Goal: Communication & Community: Answer question/provide support

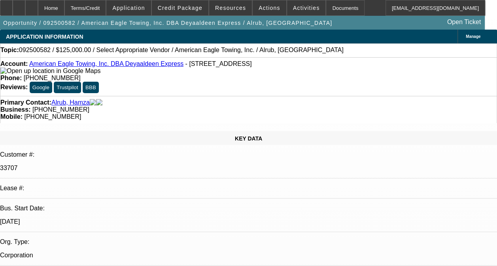
select select "0"
select select "2"
select select "0.1"
select select "4"
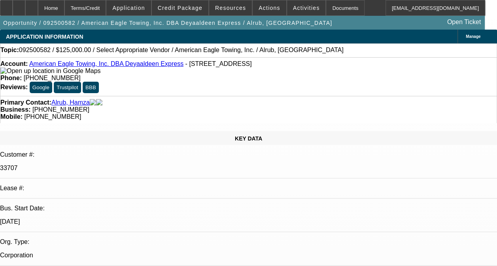
radio input "true"
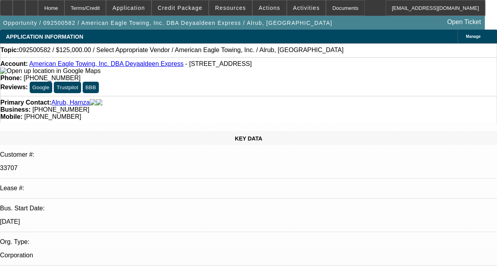
type textarea "THIS IS A NEW DEAL ON ONGOING ACH. NOT ENOUGH HISTORY HAS BEEN ESTABLISHED. SO …"
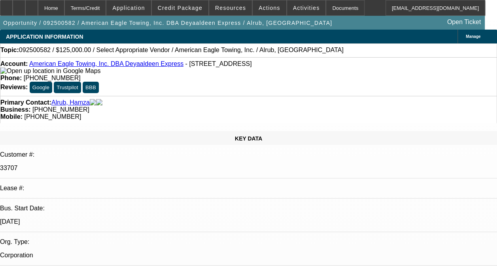
radio input "true"
